Goal: Transaction & Acquisition: Purchase product/service

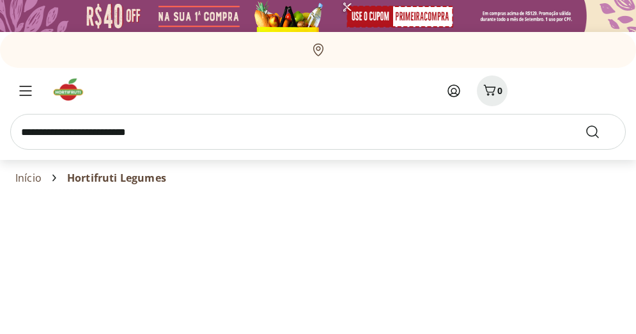
select select "**********"
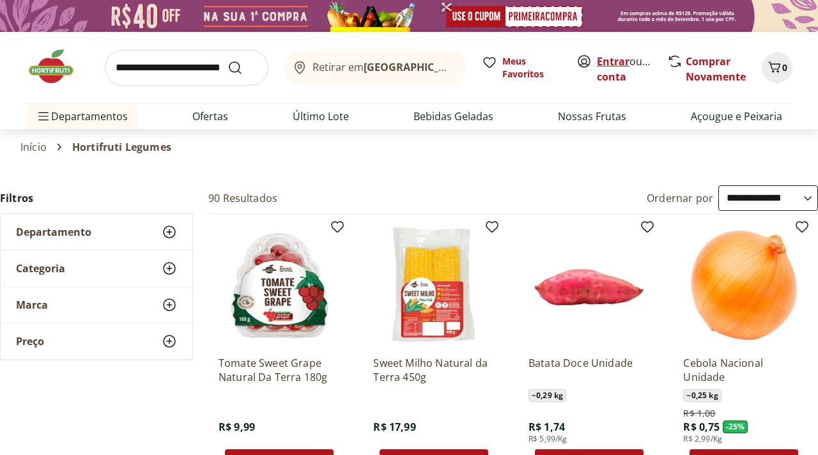
click at [610, 60] on link "Entrar" at bounding box center [613, 61] width 33 height 14
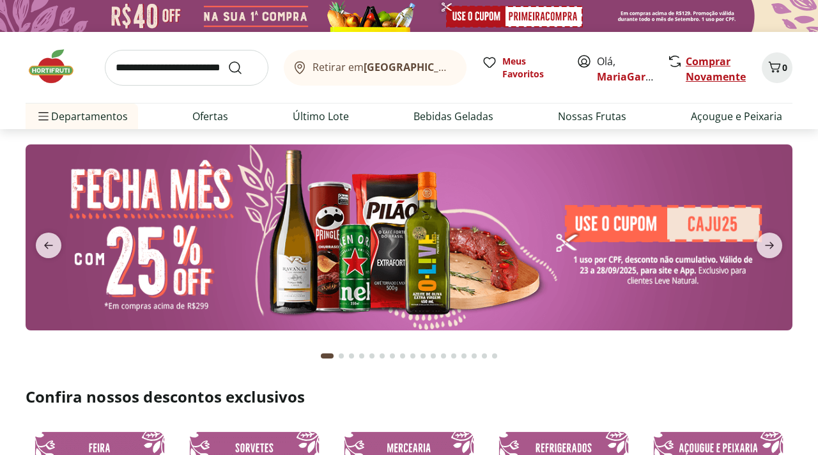
click at [705, 79] on link "Comprar Novamente" at bounding box center [716, 68] width 60 height 29
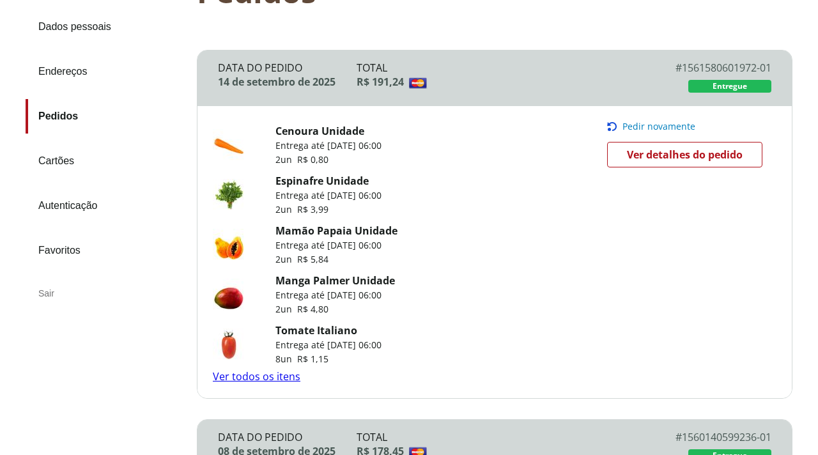
scroll to position [145, 0]
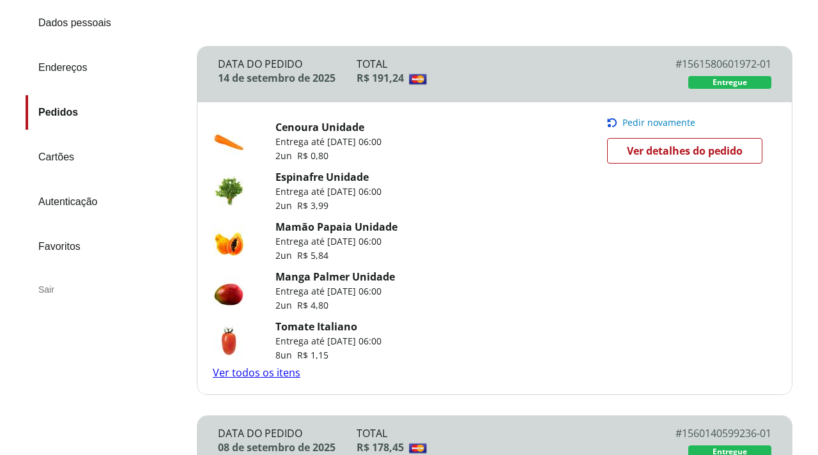
click at [249, 374] on link "Ver todos os itens" at bounding box center [257, 372] width 88 height 14
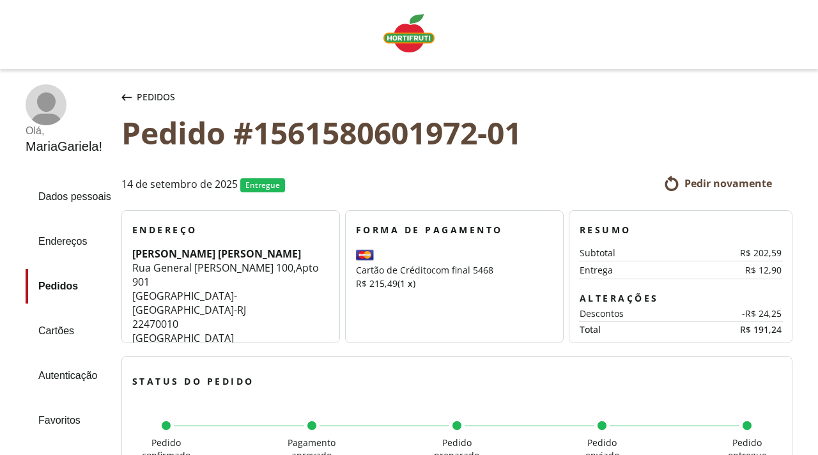
click at [735, 187] on span "Pedir novamente" at bounding box center [728, 183] width 88 height 14
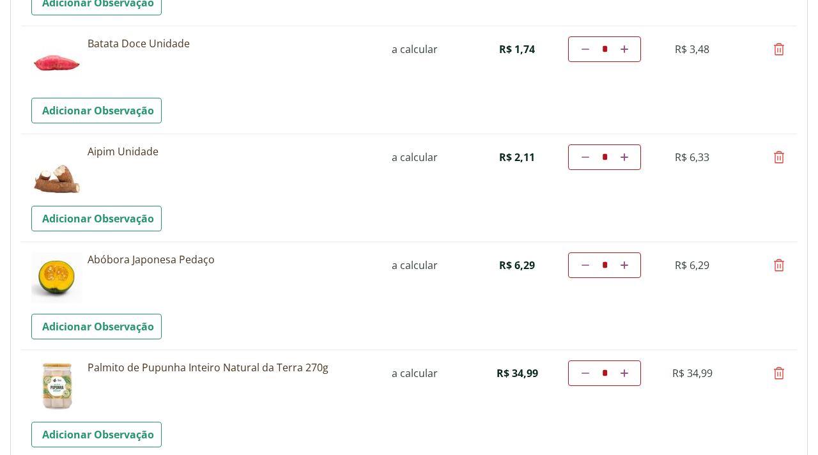
scroll to position [1657, 0]
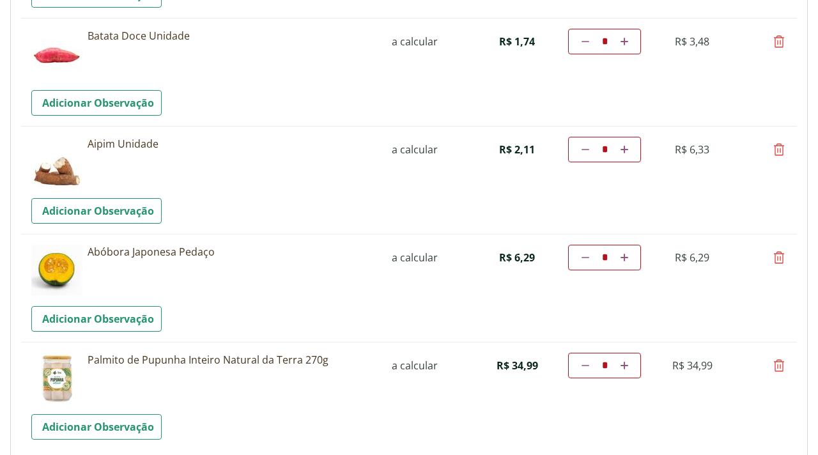
click at [776, 256] on icon at bounding box center [778, 257] width 15 height 15
type input "*"
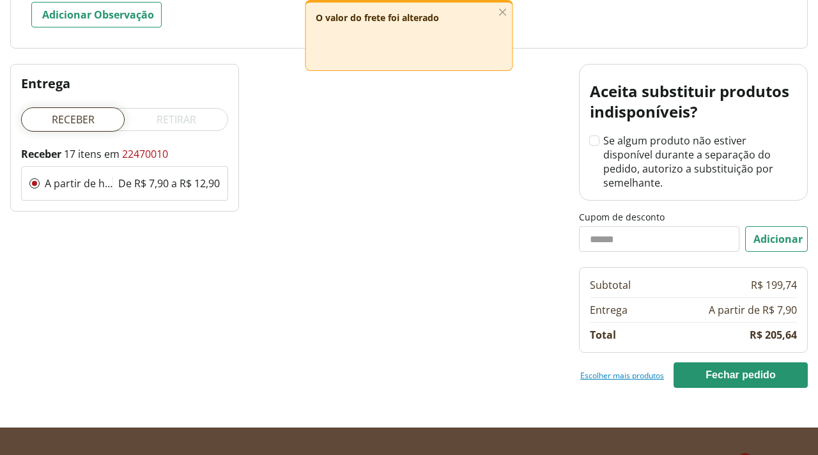
scroll to position [1987, 0]
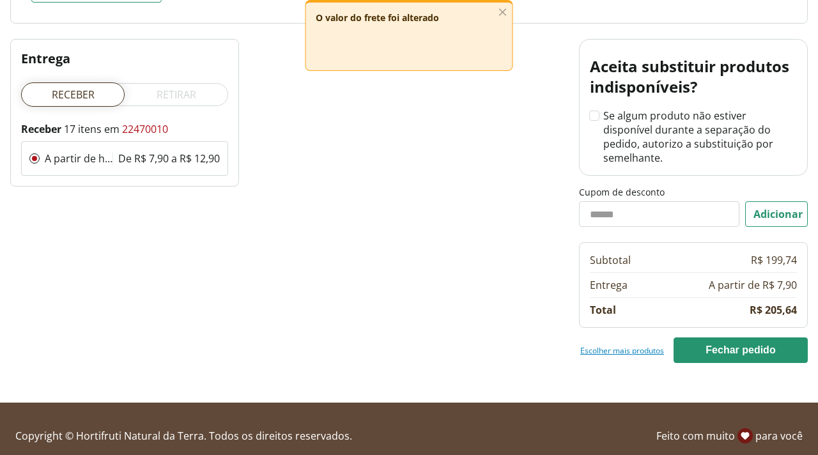
click at [634, 345] on link "Escolher mais produtos" at bounding box center [622, 350] width 84 height 10
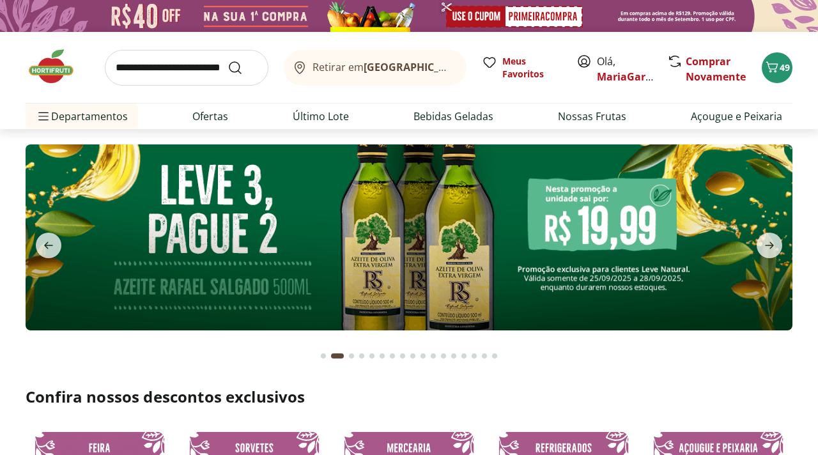
click at [165, 70] on input "search" at bounding box center [187, 68] width 164 height 36
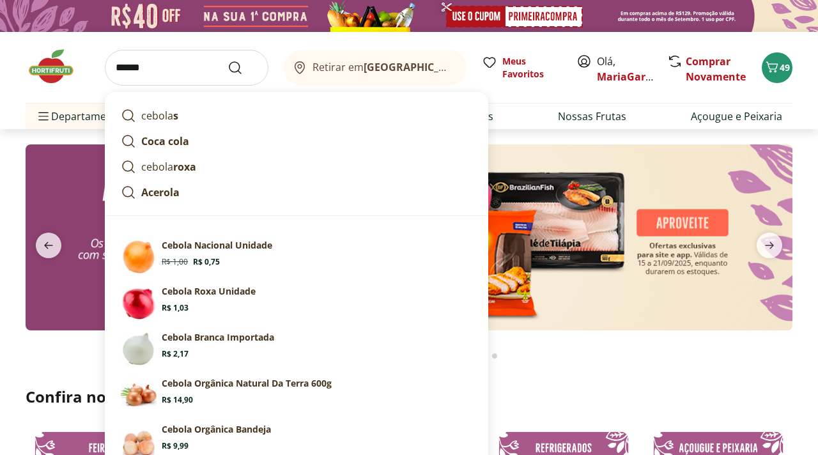
type input "******"
click at [227, 60] on button "Submit Search" at bounding box center [242, 67] width 31 height 15
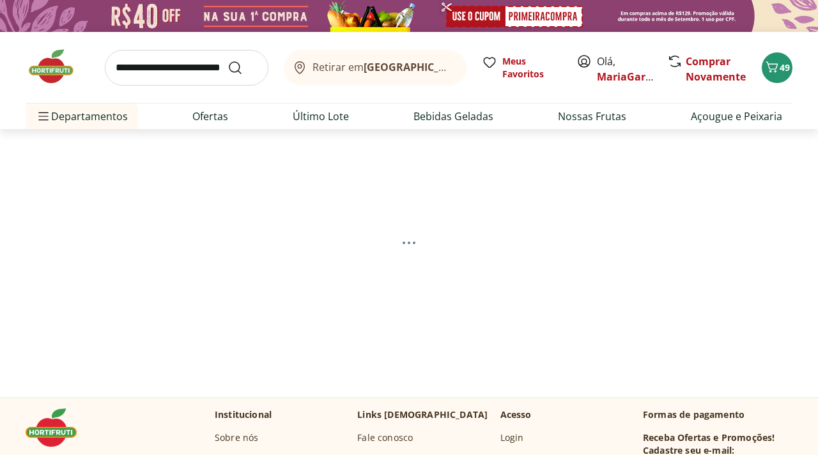
select select "**********"
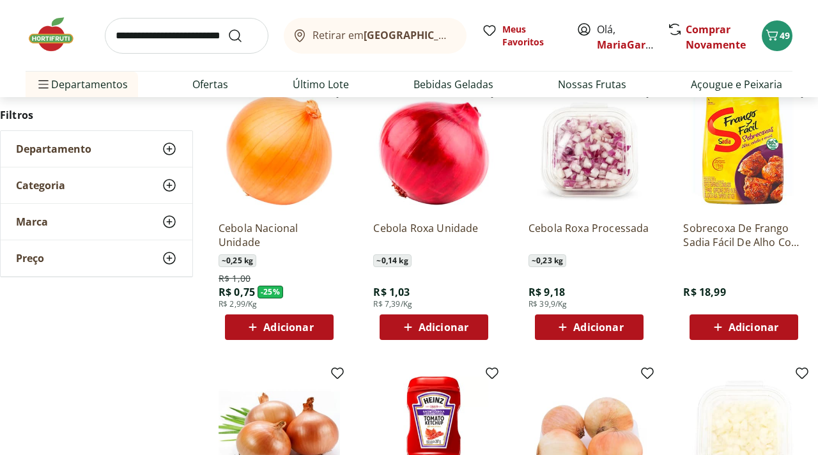
scroll to position [463, 0]
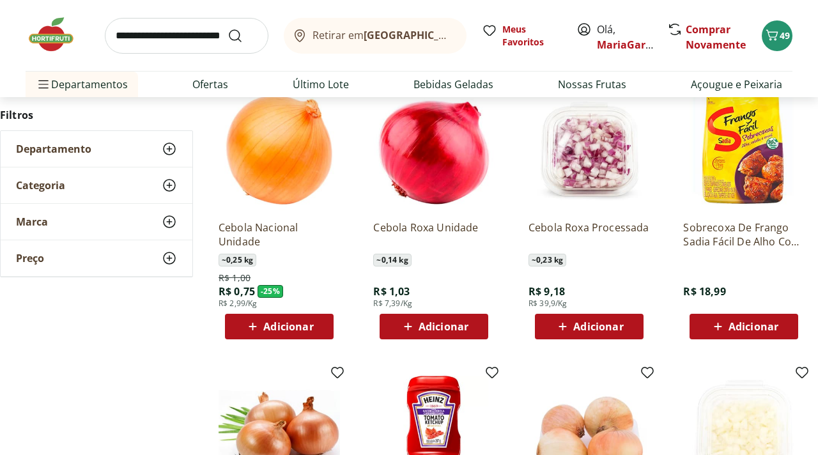
click at [284, 321] on span "Adicionar" at bounding box center [288, 326] width 50 height 10
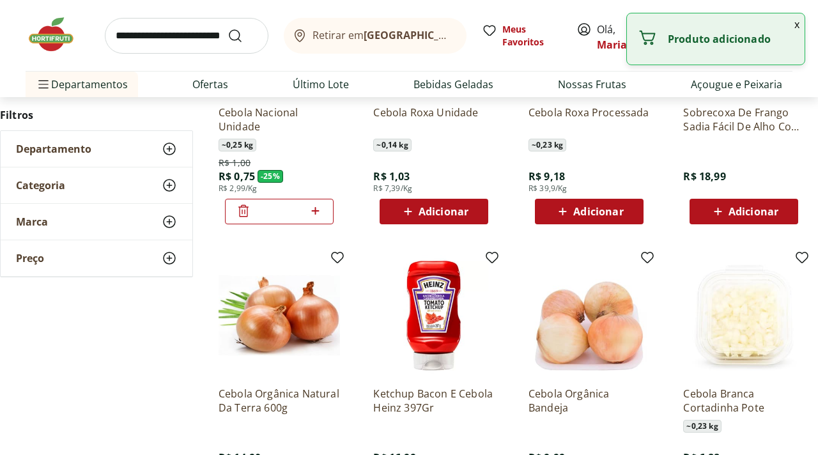
scroll to position [581, 0]
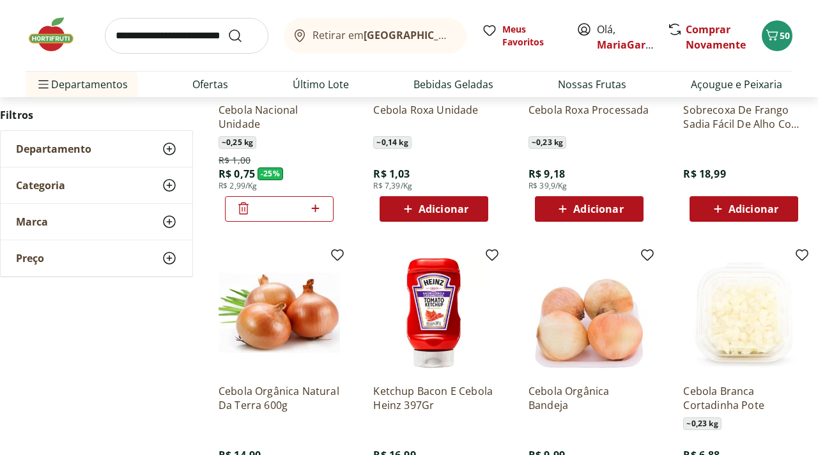
click at [316, 207] on icon at bounding box center [315, 208] width 16 height 15
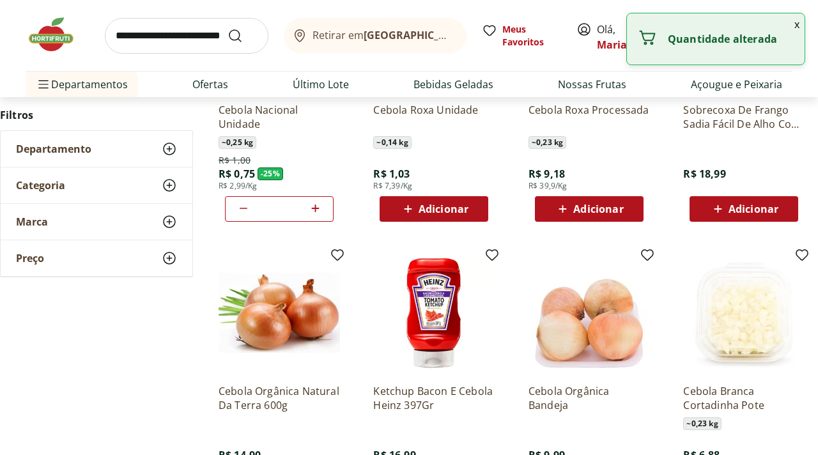
click at [316, 207] on icon at bounding box center [315, 208] width 16 height 15
type input "*"
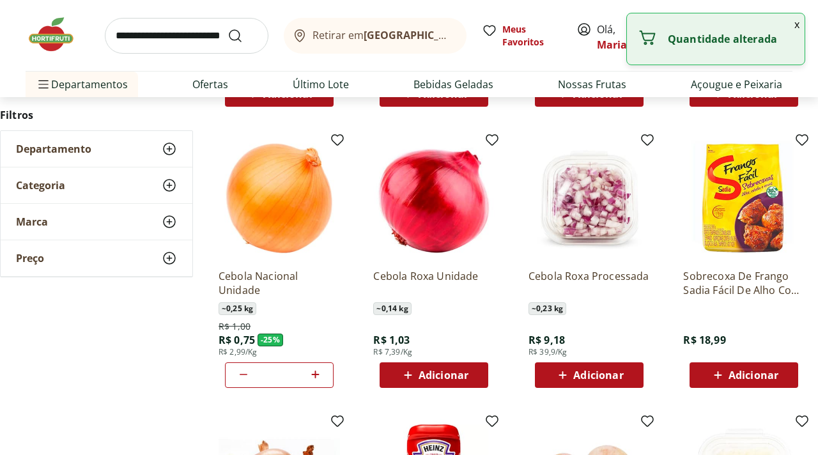
scroll to position [432, 0]
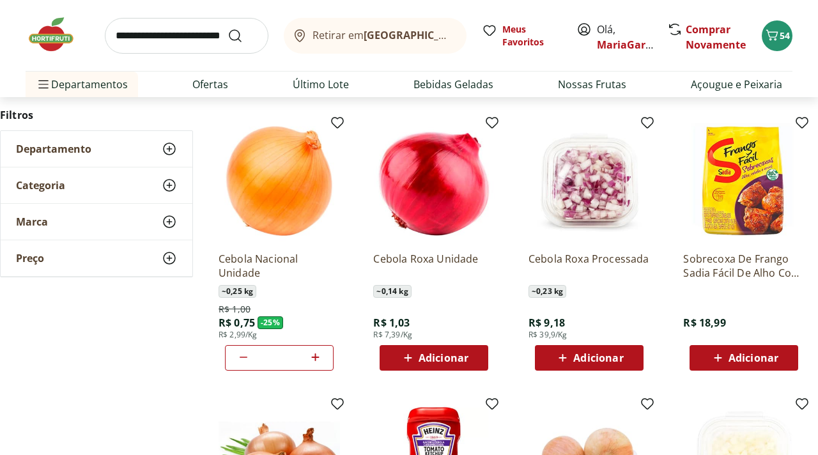
click at [468, 357] on span "Adicionar" at bounding box center [444, 358] width 50 height 10
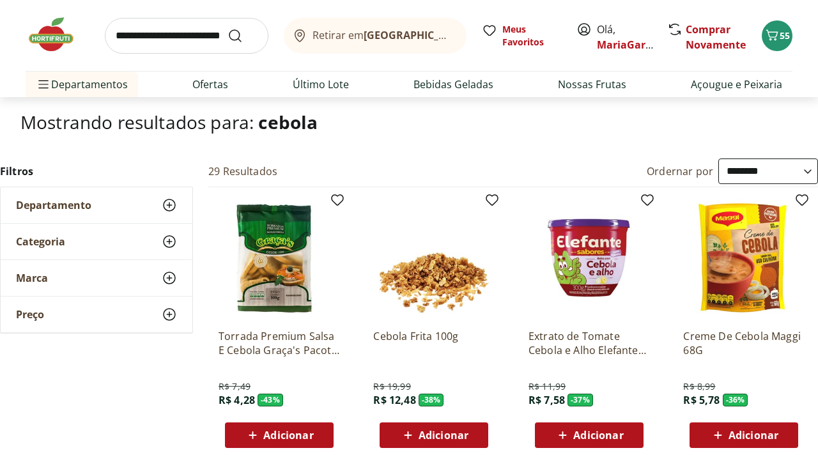
scroll to position [0, 0]
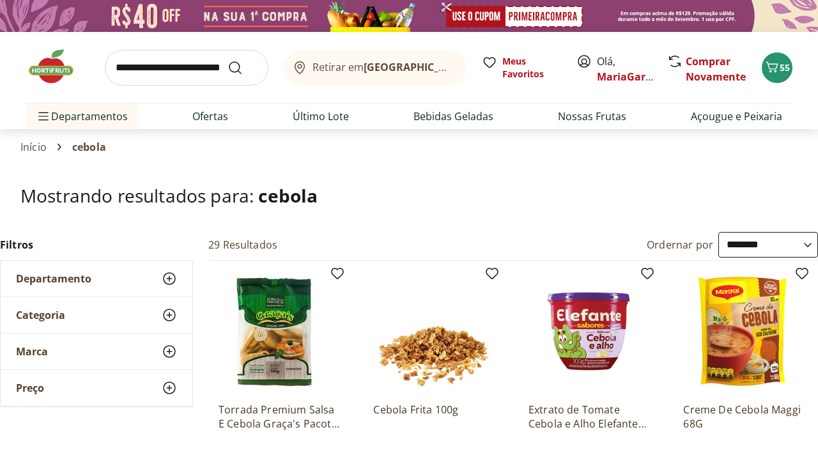
click at [171, 71] on input "search" at bounding box center [187, 68] width 164 height 36
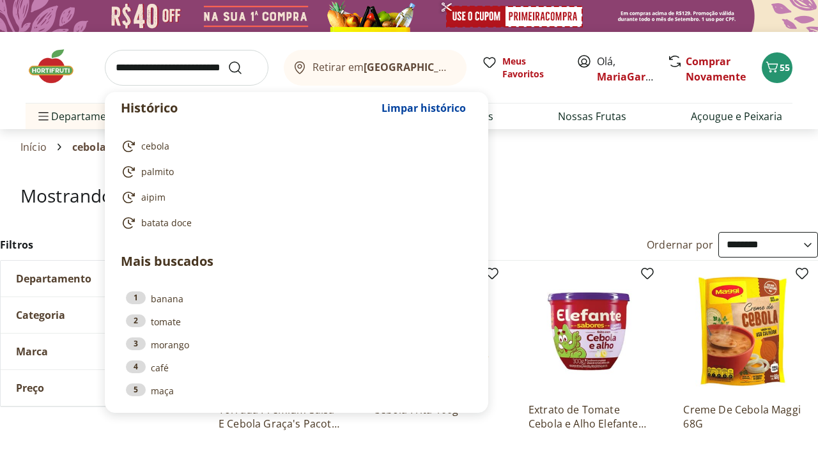
click at [171, 71] on input "search" at bounding box center [187, 68] width 164 height 36
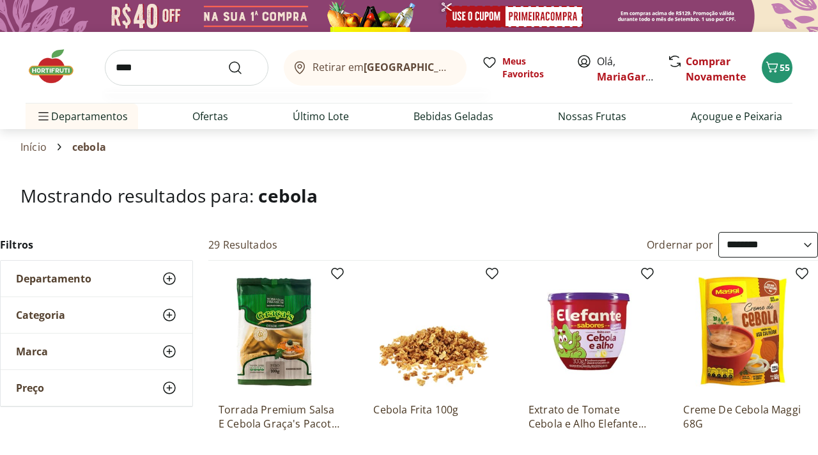
type input "****"
click at [227, 60] on button "Submit Search" at bounding box center [242, 67] width 31 height 15
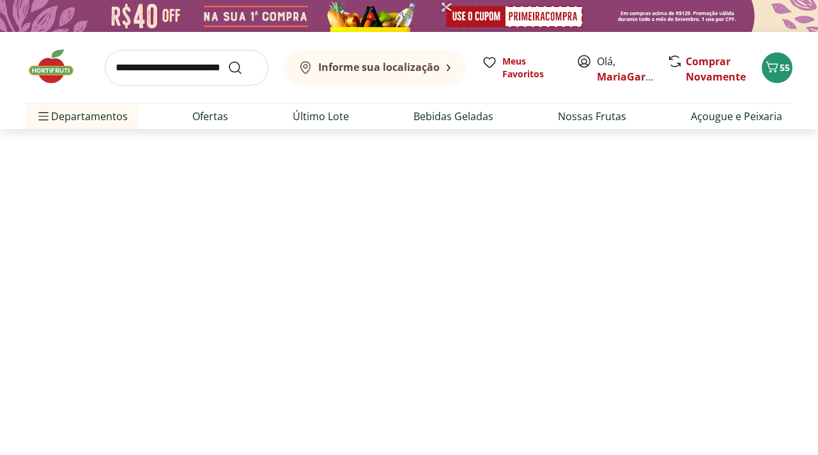
select select "**********"
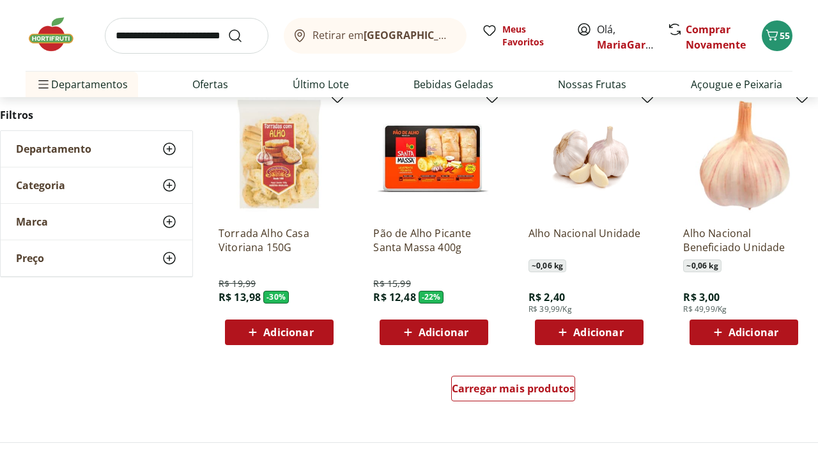
scroll to position [741, 0]
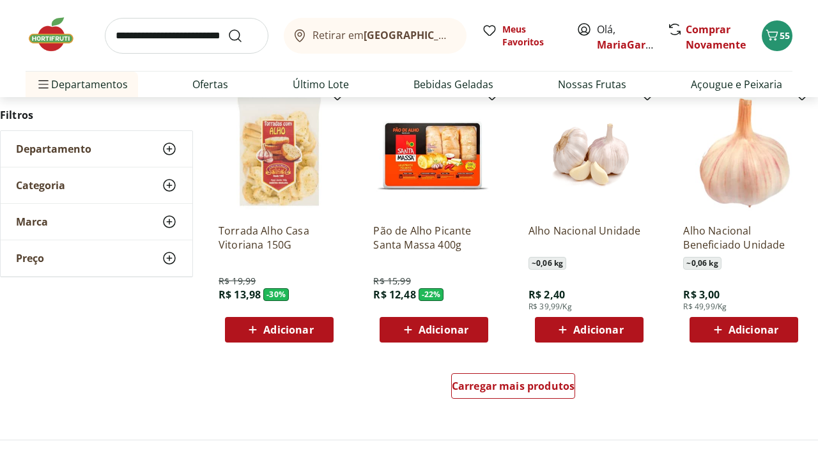
click at [599, 329] on span "Adicionar" at bounding box center [598, 330] width 50 height 10
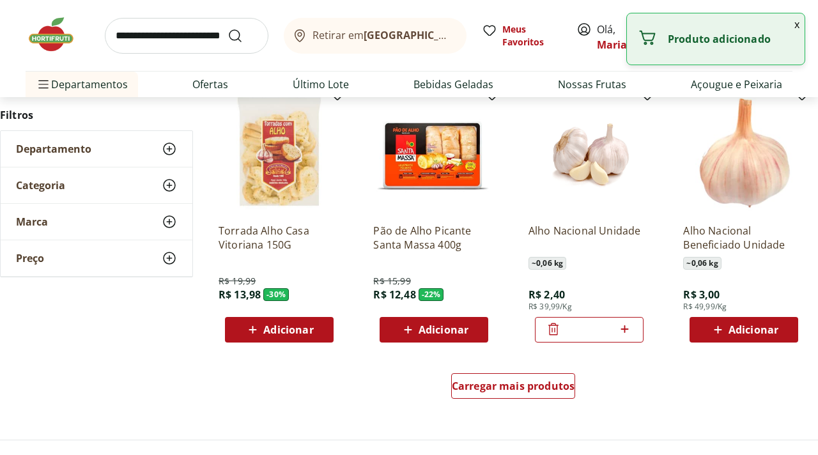
click at [626, 328] on icon at bounding box center [625, 329] width 8 height 8
type input "*"
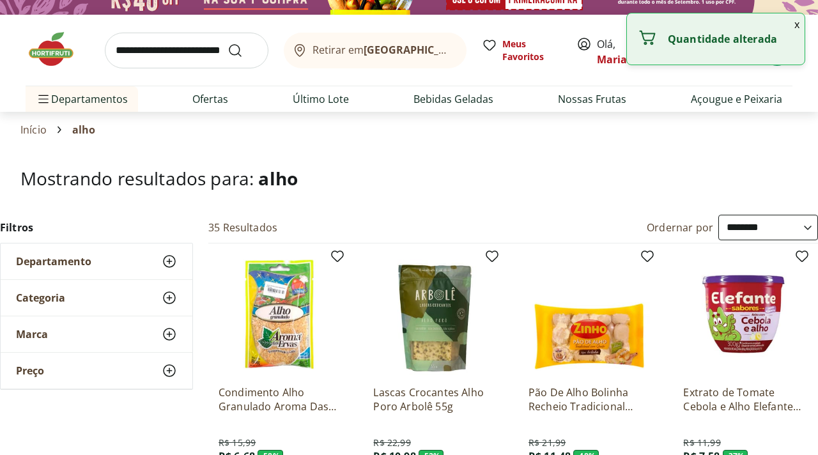
scroll to position [0, 0]
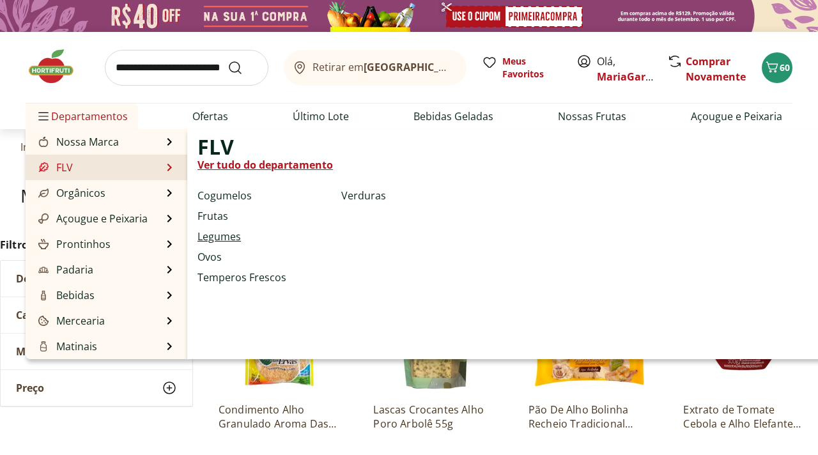
click at [211, 235] on link "Legumes" at bounding box center [218, 236] width 43 height 15
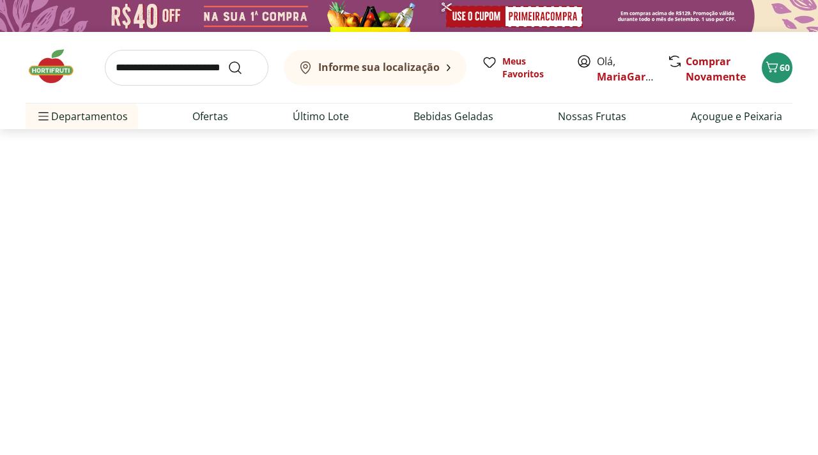
select select "**********"
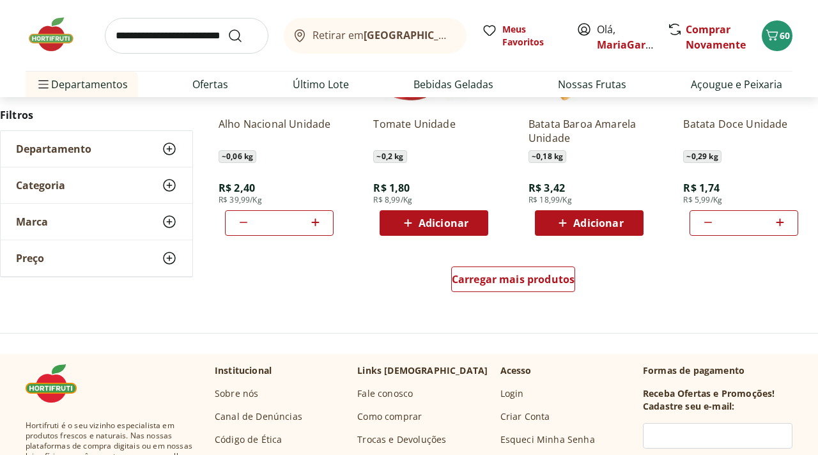
scroll to position [811, 0]
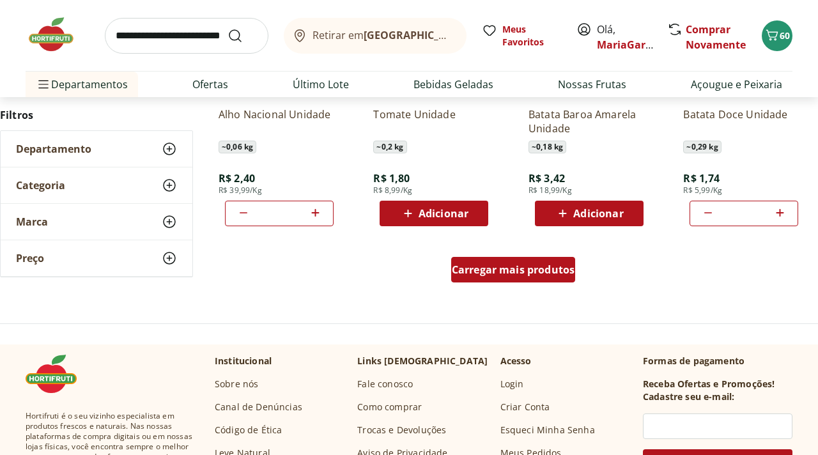
click at [512, 273] on span "Carregar mais produtos" at bounding box center [513, 270] width 123 height 10
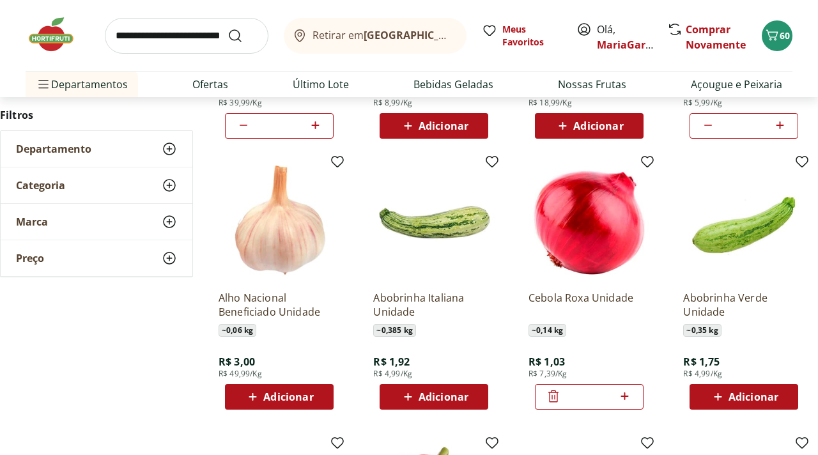
scroll to position [902, 0]
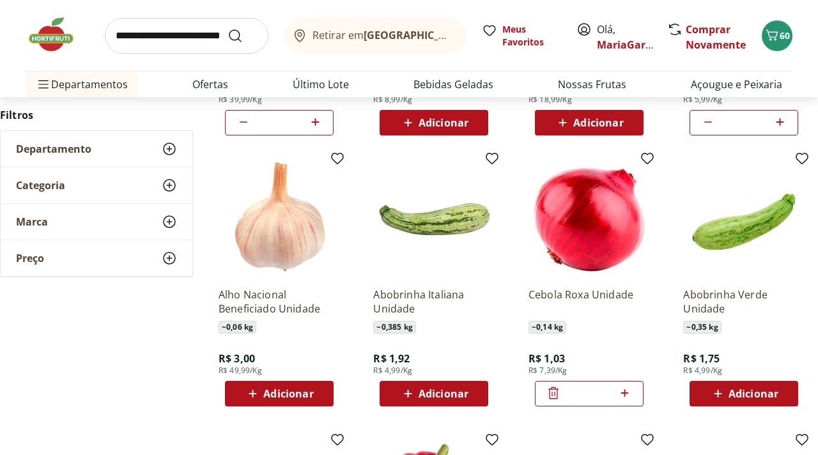
click at [465, 396] on span "Adicionar" at bounding box center [444, 393] width 50 height 10
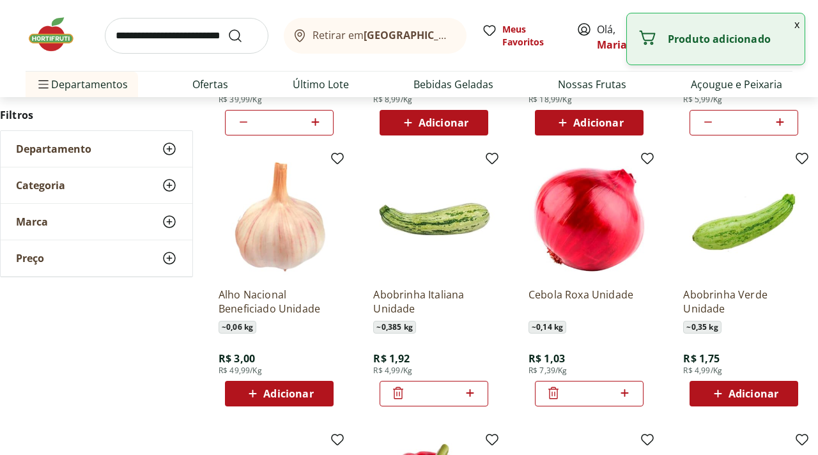
click at [474, 396] on icon at bounding box center [470, 392] width 16 height 15
type input "*"
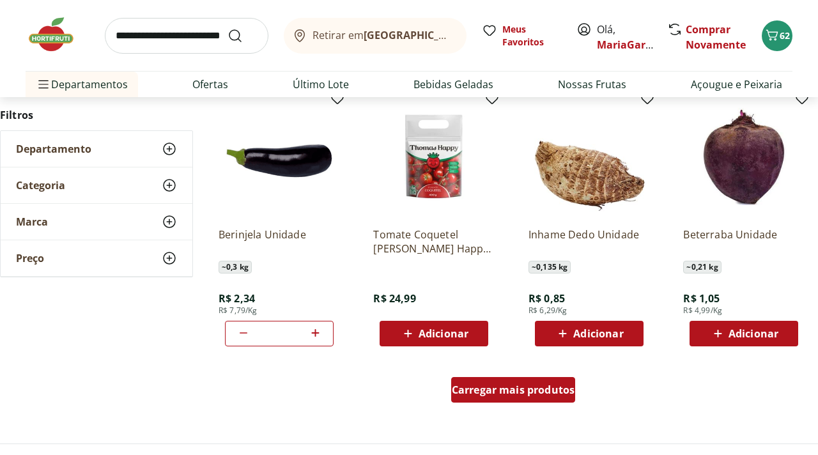
scroll to position [1525, 0]
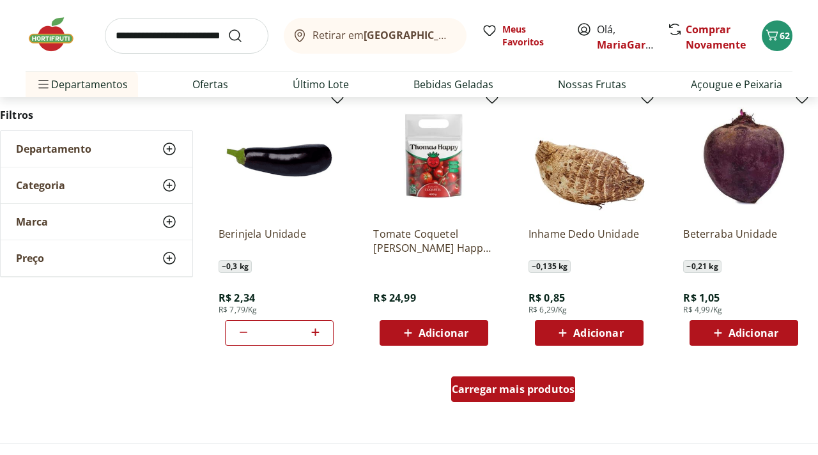
click at [479, 394] on span "Carregar mais produtos" at bounding box center [513, 389] width 123 height 10
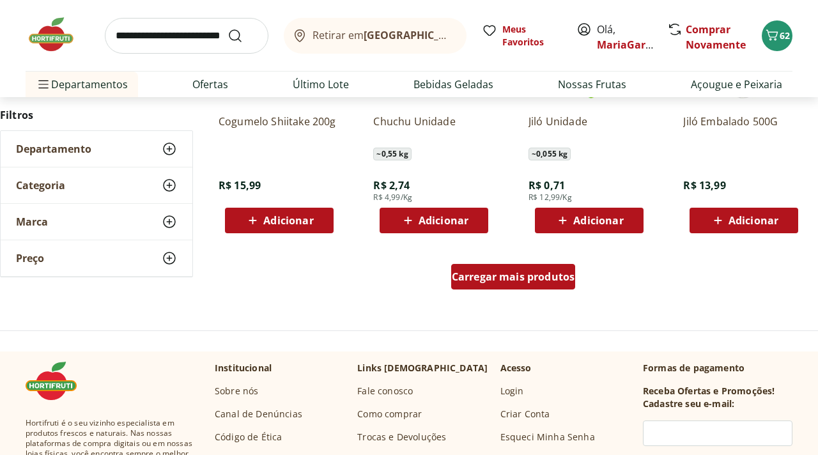
scroll to position [2473, 0]
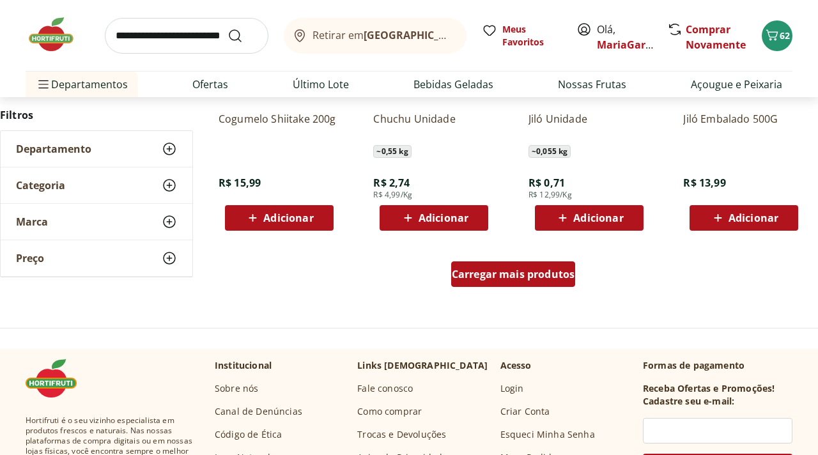
click at [505, 274] on span "Carregar mais produtos" at bounding box center [513, 274] width 123 height 10
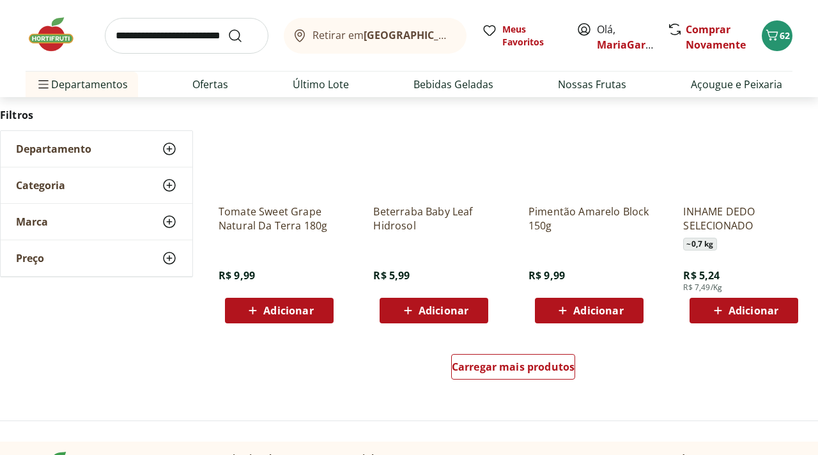
scroll to position [3216, 0]
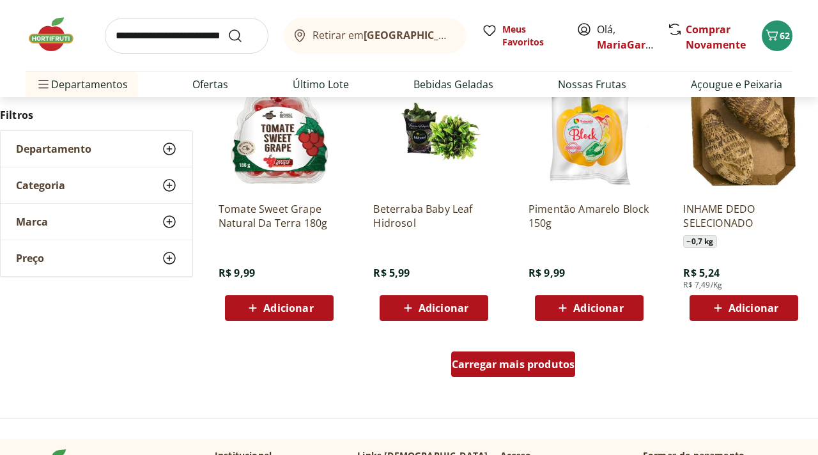
click at [501, 366] on span "Carregar mais produtos" at bounding box center [513, 364] width 123 height 10
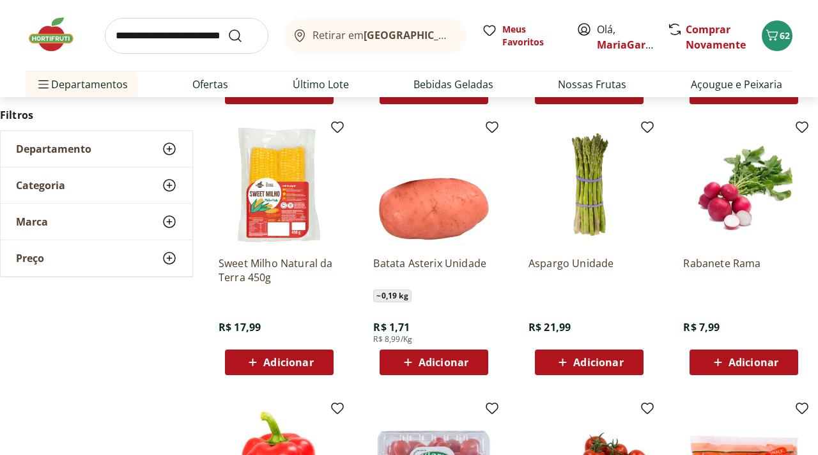
scroll to position [3431, 0]
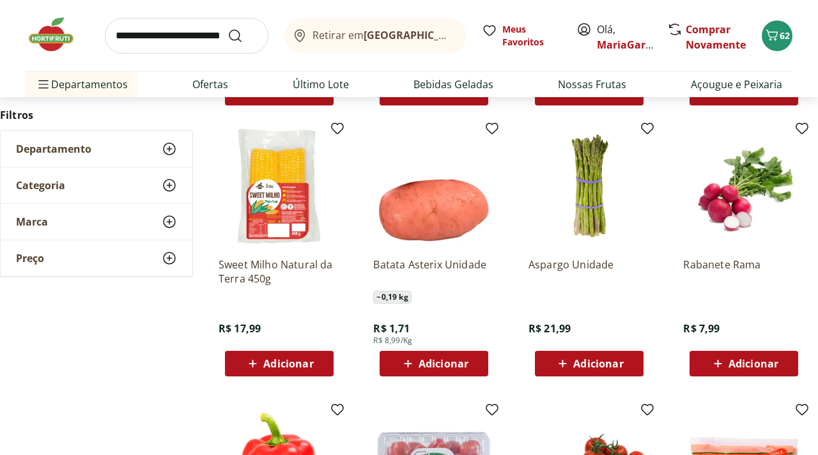
click at [575, 369] on span "Adicionar" at bounding box center [598, 363] width 50 height 10
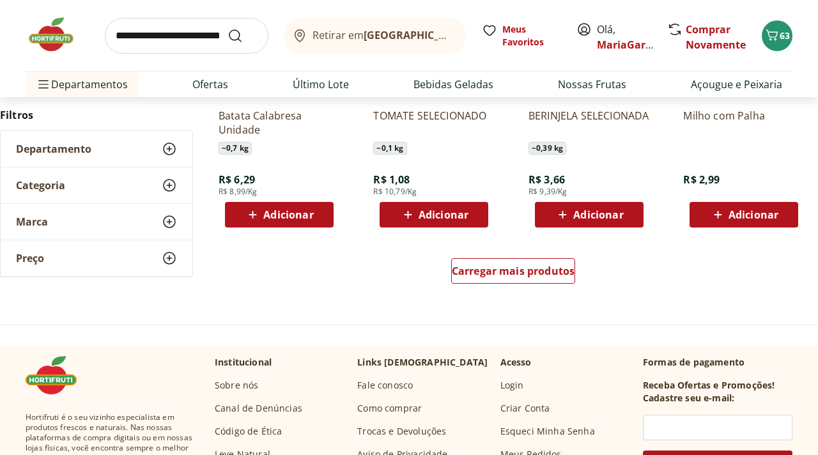
scroll to position [4146, 0]
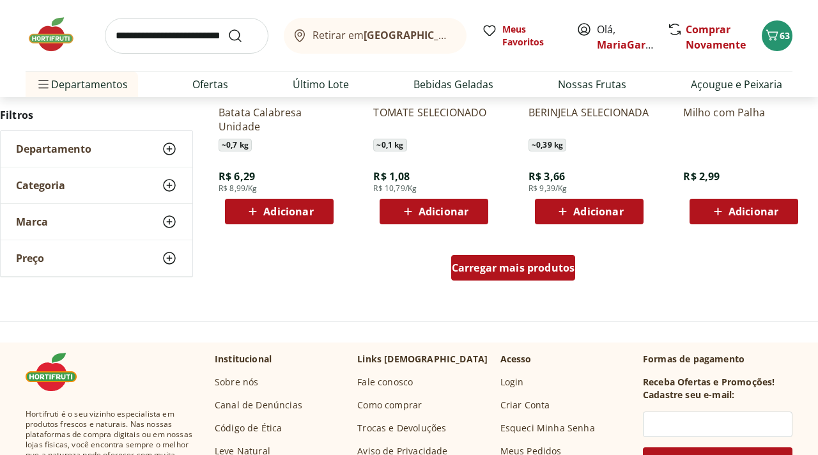
click at [484, 263] on span "Carregar mais produtos" at bounding box center [513, 268] width 123 height 10
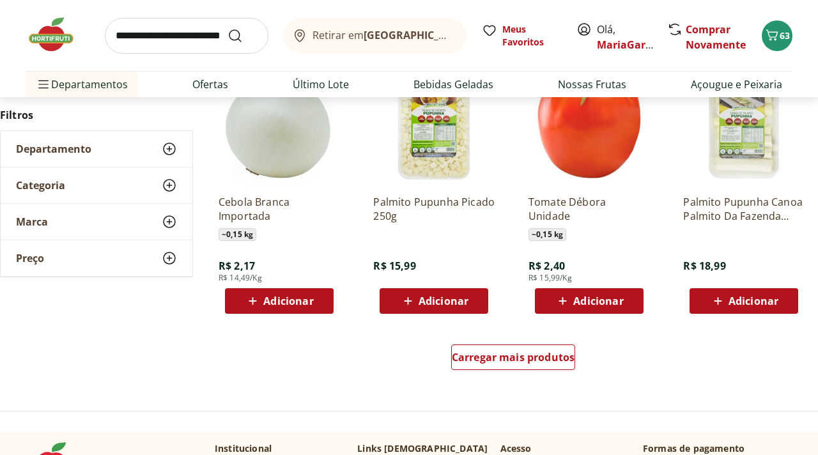
scroll to position [4894, 0]
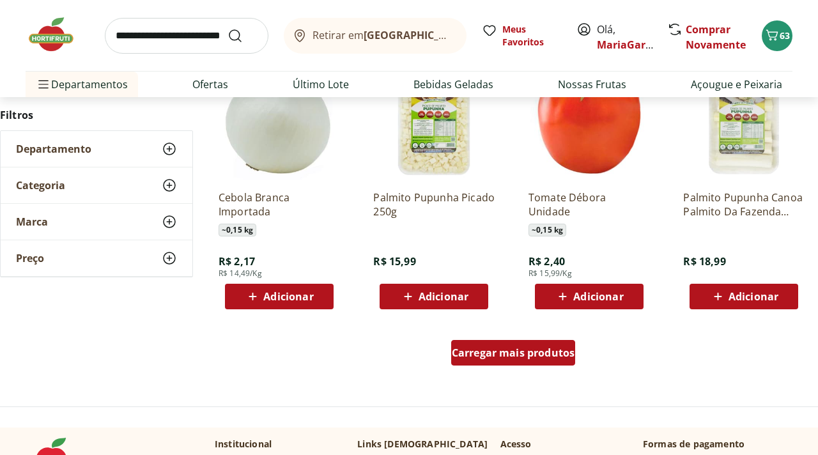
click at [488, 358] on span "Carregar mais produtos" at bounding box center [513, 353] width 123 height 10
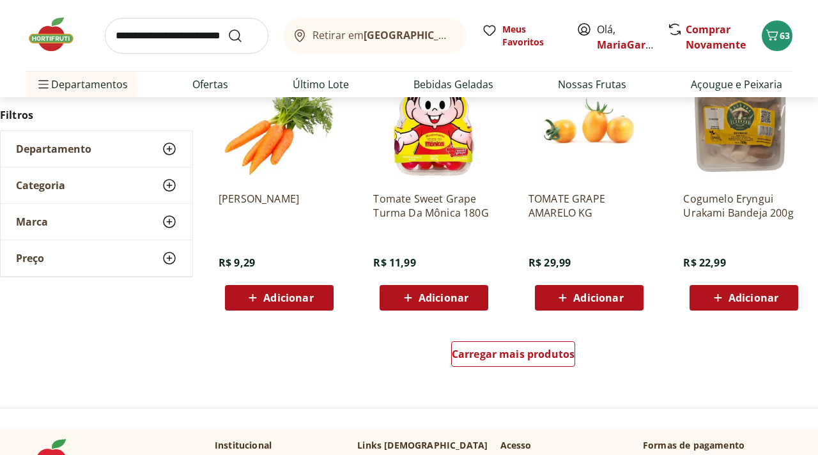
scroll to position [5728, 0]
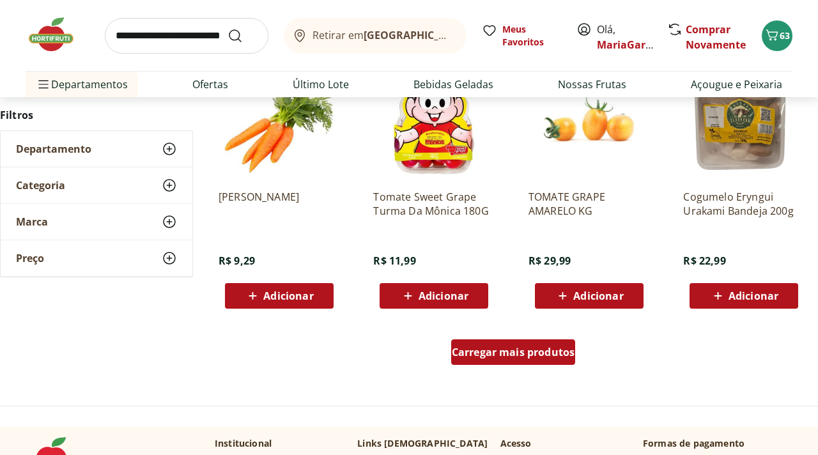
click at [488, 357] on span "Carregar mais produtos" at bounding box center [513, 352] width 123 height 10
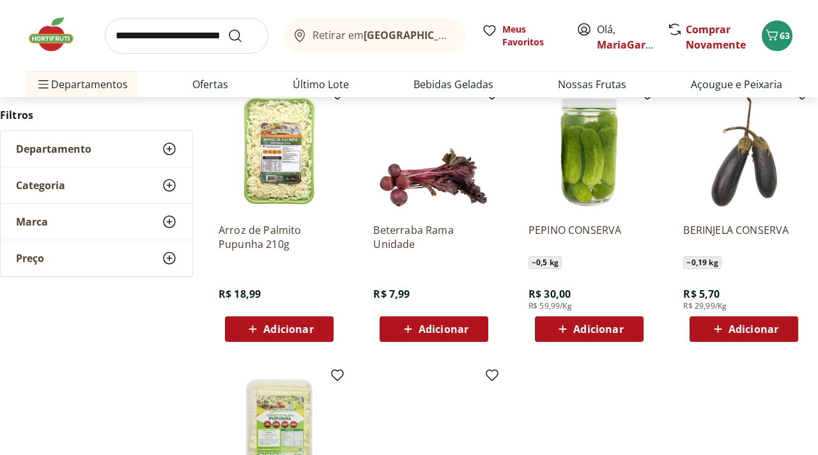
scroll to position [5970, 0]
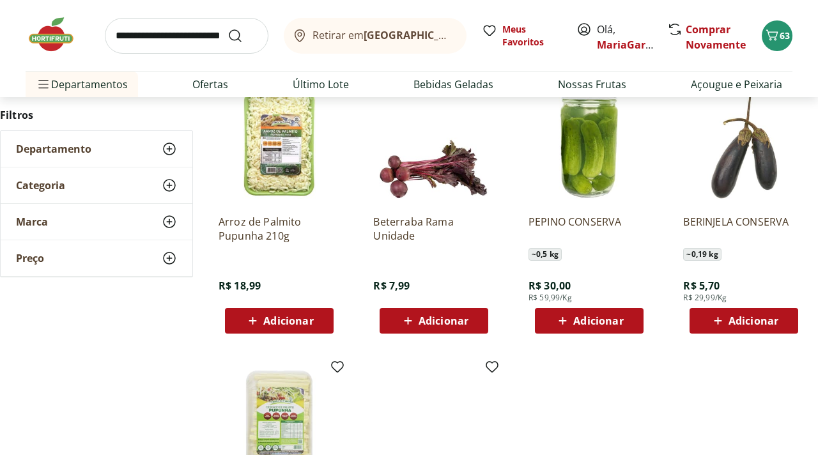
scroll to position [5999, 0]
